Goal: Answer question/provide support

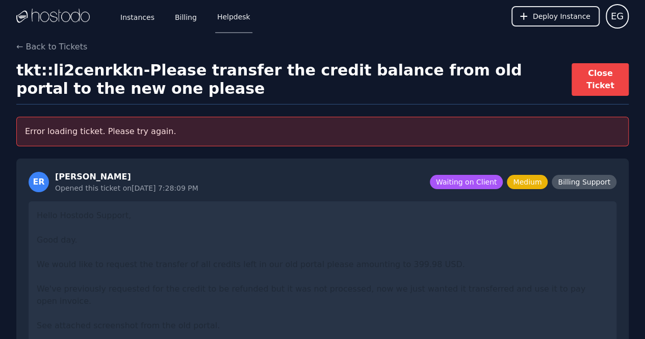
click at [127, 18] on link "Instances" at bounding box center [137, 16] width 38 height 34
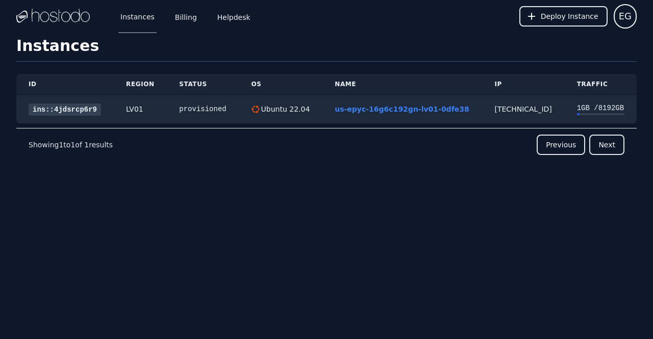
click at [627, 23] on span "EG" at bounding box center [625, 16] width 13 height 14
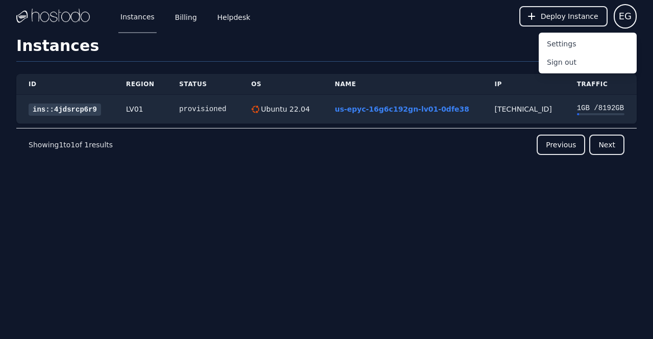
click at [191, 26] on link "Billing" at bounding box center [186, 16] width 26 height 34
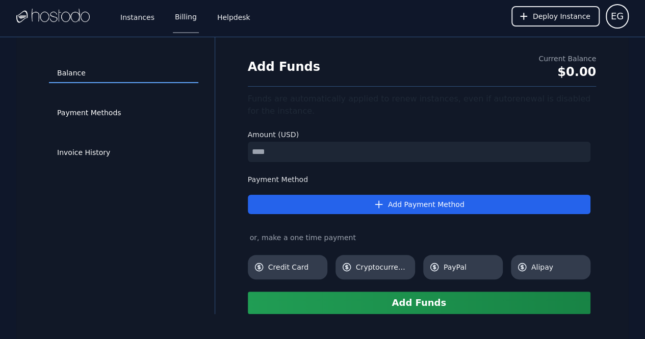
click at [372, 68] on div "Add Funds Current Balance $0.00" at bounding box center [422, 70] width 348 height 33
click at [573, 66] on div "$0.00" at bounding box center [568, 72] width 58 height 16
click at [215, 16] on link "Helpdesk" at bounding box center [233, 16] width 37 height 34
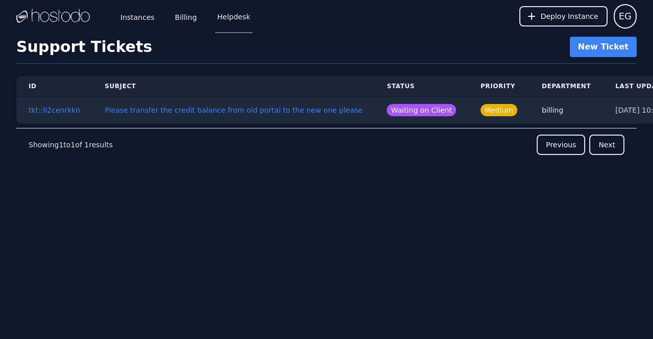
click at [63, 112] on button "tkt::li2cenrkkn" at bounding box center [55, 110] width 52 height 10
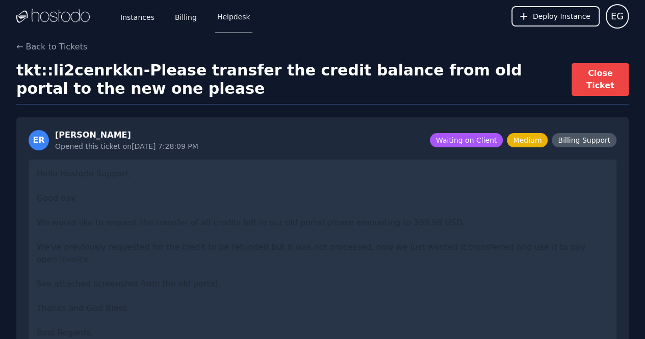
click at [465, 139] on span "Waiting on Client" at bounding box center [466, 140] width 73 height 14
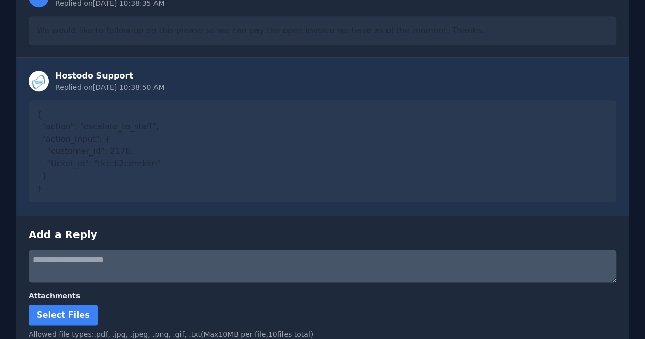
scroll to position [488, 0]
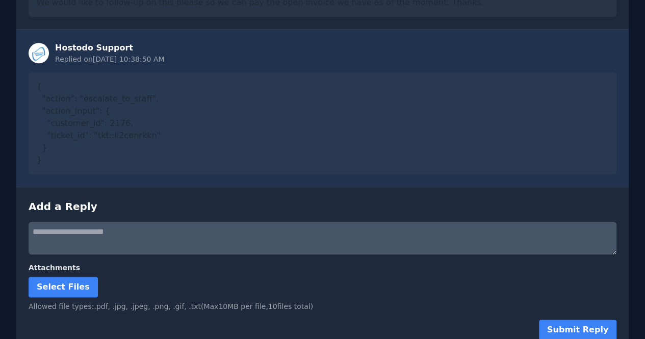
click at [183, 222] on textarea at bounding box center [323, 238] width 588 height 33
click at [326, 238] on textarea at bounding box center [323, 238] width 588 height 33
click at [222, 224] on textarea at bounding box center [323, 238] width 588 height 33
drag, startPoint x: 244, startPoint y: 220, endPoint x: 106, endPoint y: 223, distance: 137.8
click at [119, 222] on textarea "**********" at bounding box center [323, 238] width 588 height 33
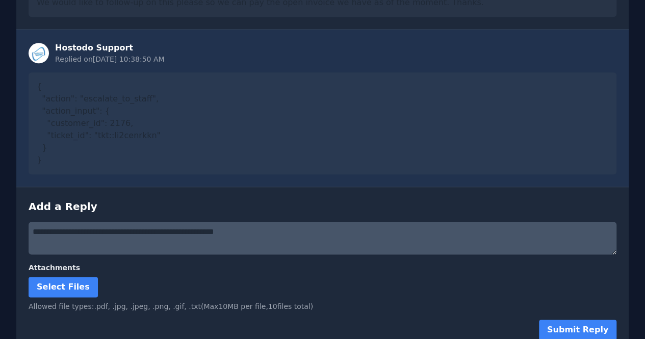
click at [165, 232] on textarea "**********" at bounding box center [323, 238] width 588 height 33
drag, startPoint x: 251, startPoint y: 223, endPoint x: 0, endPoint y: 211, distance: 251.3
click at [36, 222] on textarea "**********" at bounding box center [323, 238] width 588 height 33
type textarea "*"
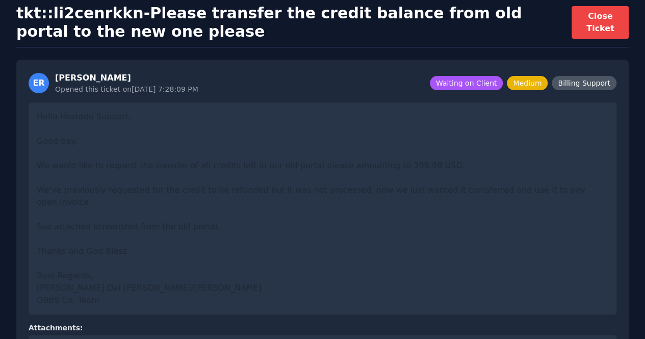
scroll to position [0, 0]
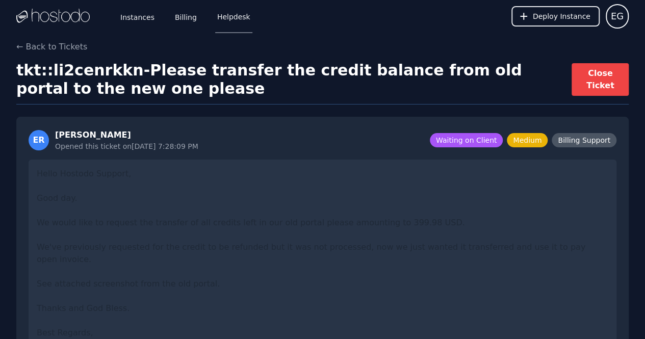
click at [33, 19] on img at bounding box center [52, 16] width 73 height 15
click at [58, 14] on img at bounding box center [52, 16] width 73 height 15
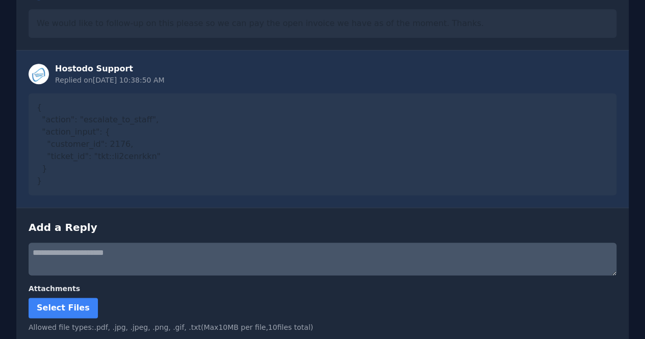
scroll to position [488, 0]
